Goal: Information Seeking & Learning: Compare options

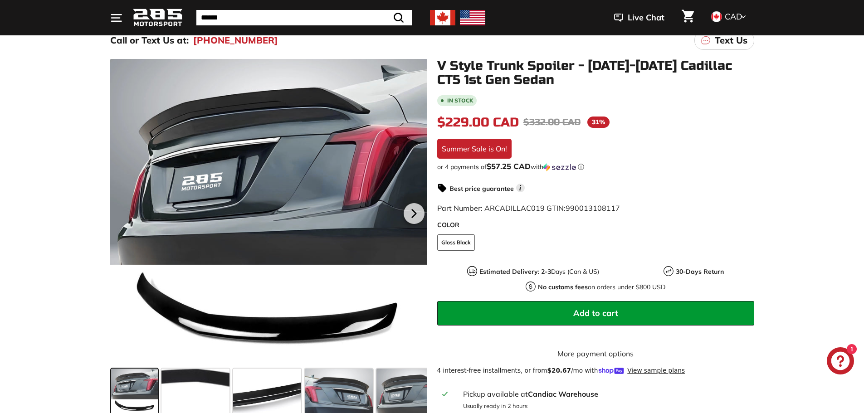
scroll to position [91, 0]
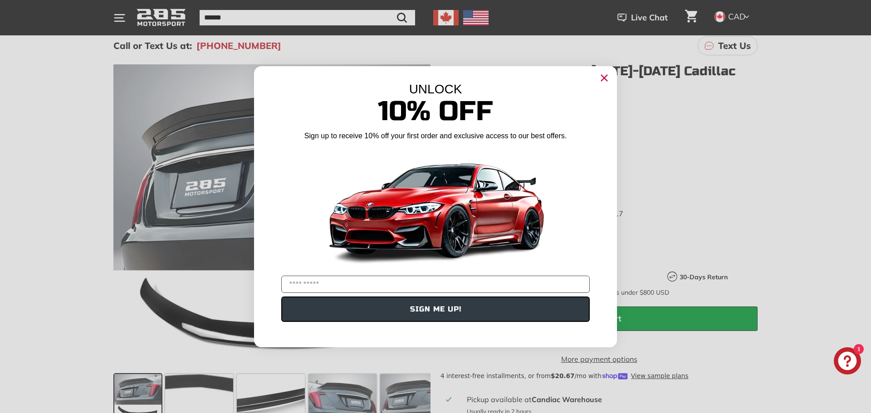
click at [601, 77] on circle "Close dialog" at bounding box center [604, 78] width 14 height 14
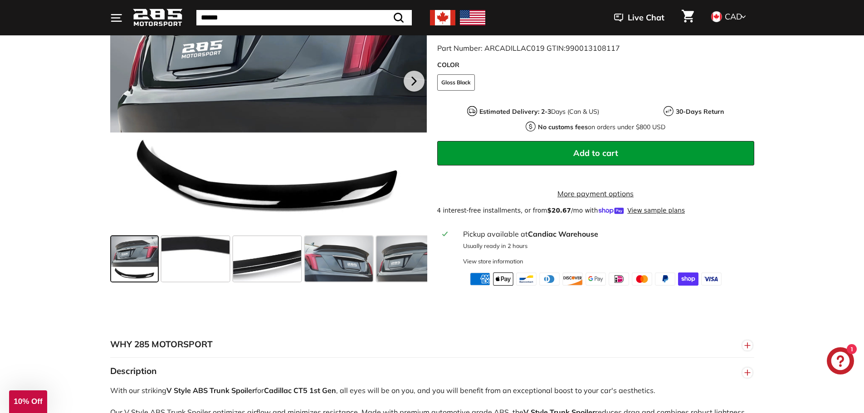
scroll to position [272, 0]
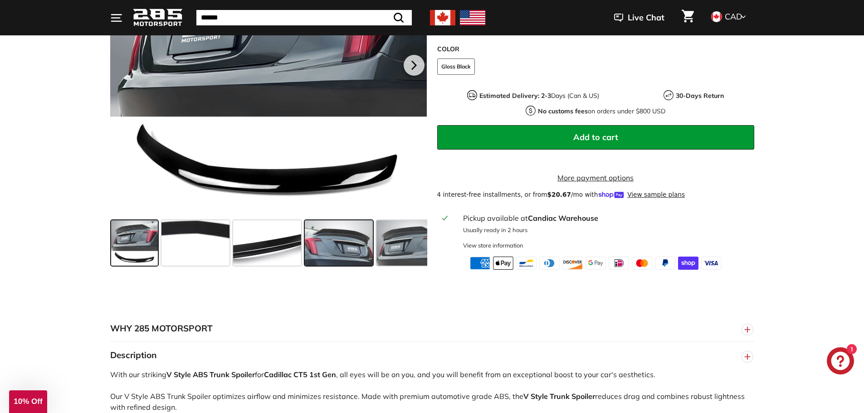
click at [335, 260] on span at bounding box center [339, 243] width 68 height 45
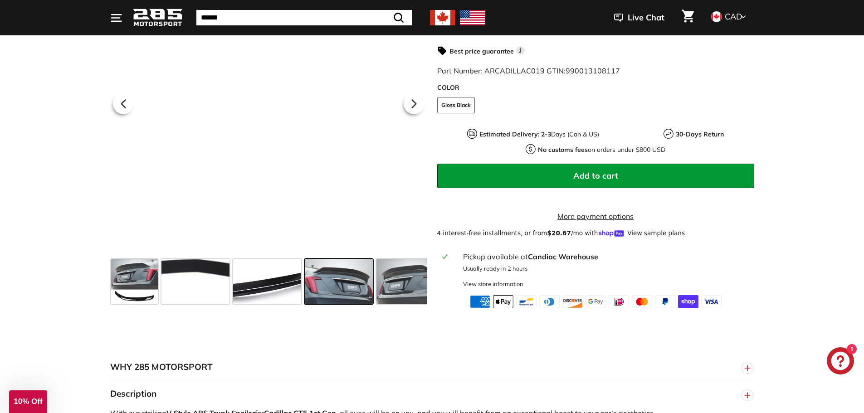
scroll to position [181, 0]
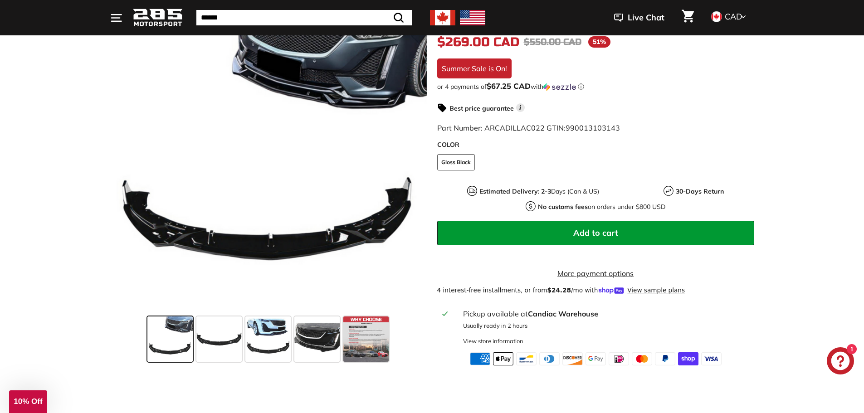
scroll to position [227, 0]
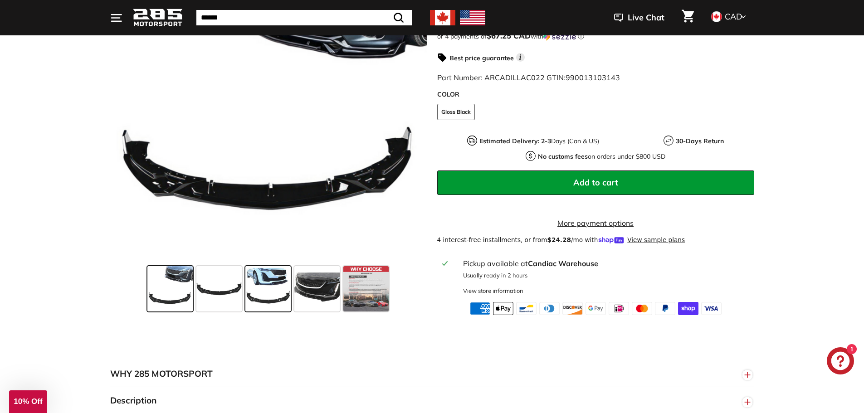
click at [275, 306] on span at bounding box center [267, 288] width 45 height 45
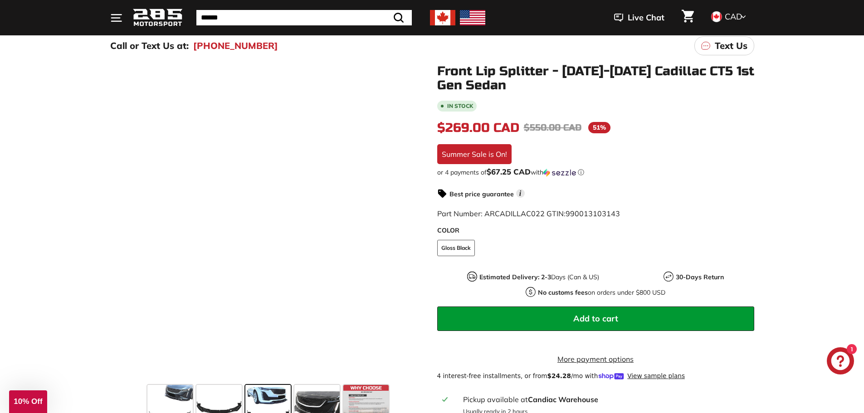
scroll to position [0, 0]
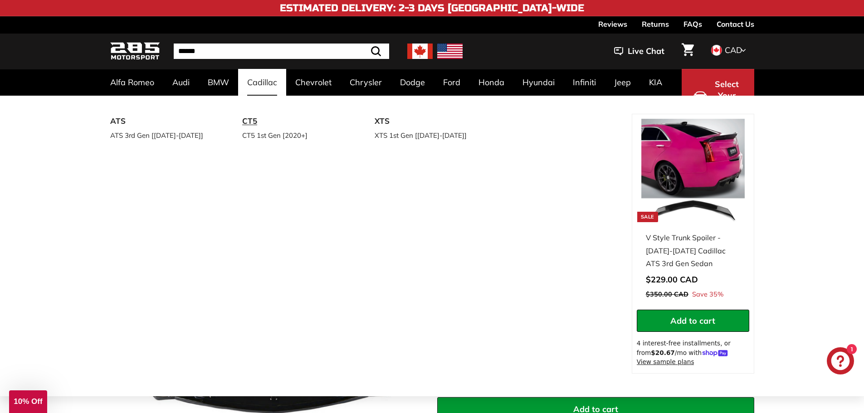
click at [254, 123] on link "CT5" at bounding box center [295, 121] width 107 height 15
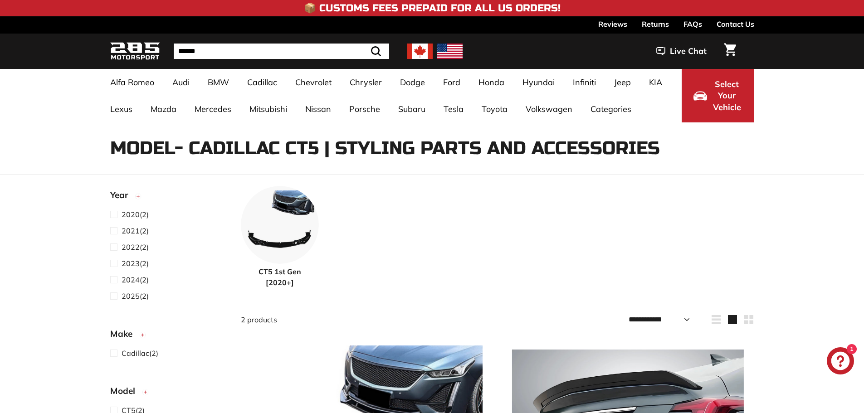
select select "**********"
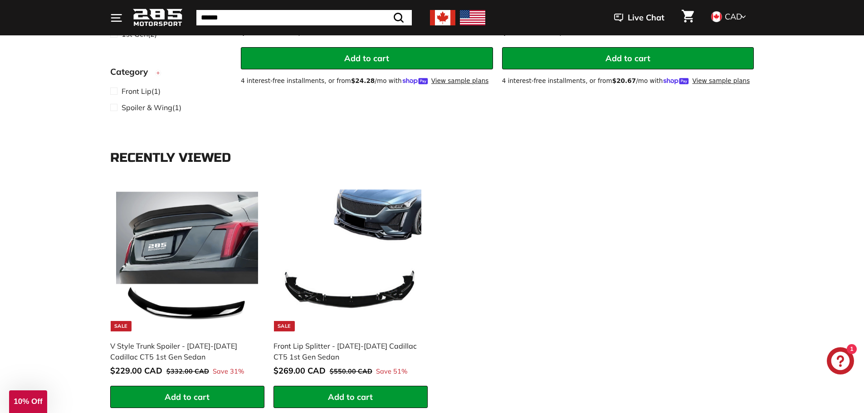
scroll to position [499, 0]
